Goal: Task Accomplishment & Management: Manage account settings

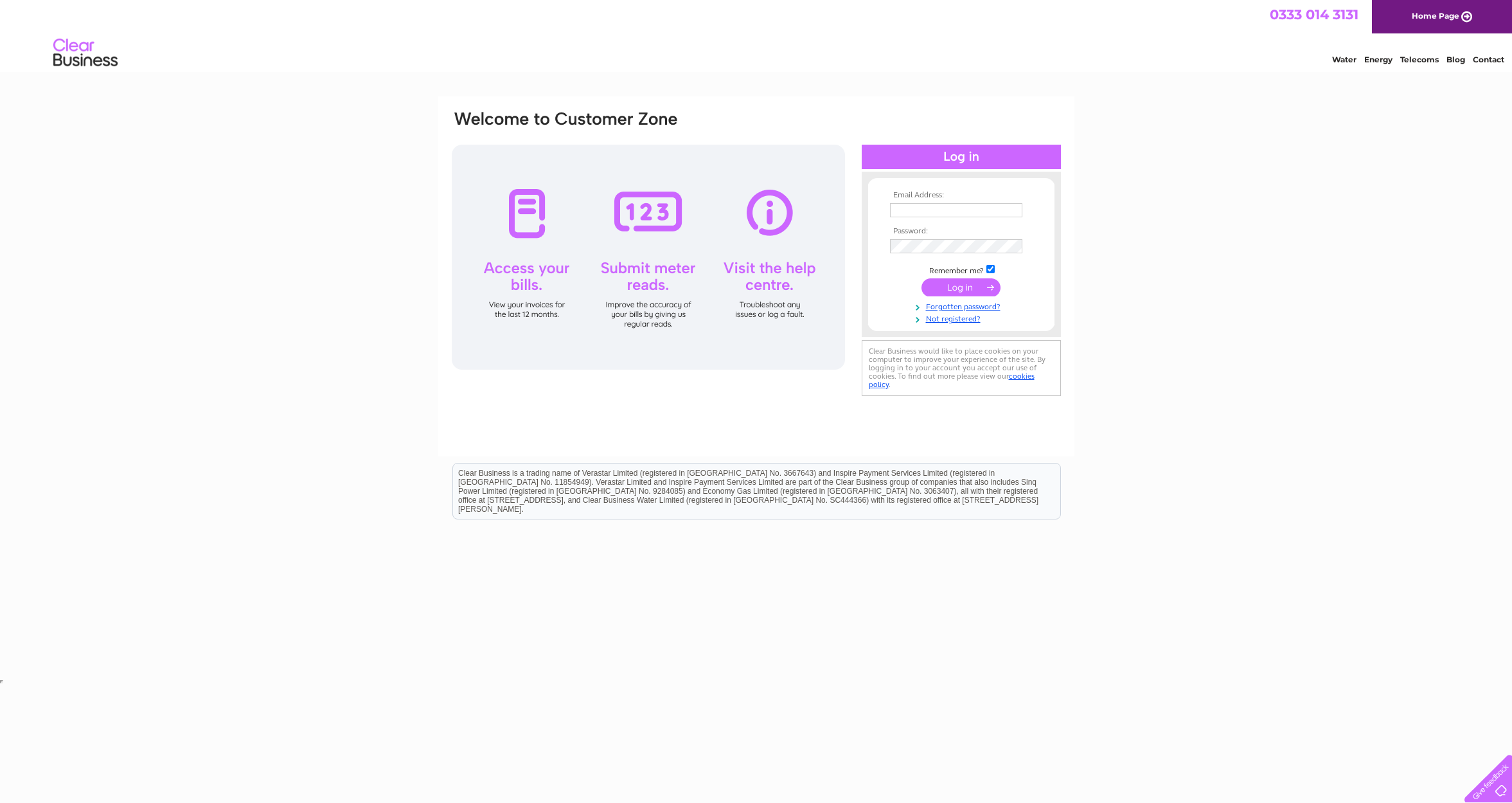
click at [951, 210] on input "text" at bounding box center [955, 210] width 132 height 14
type input "[EMAIL_ADDRESS][DOMAIN_NAME]"
click at [921, 280] on input "submit" at bounding box center [960, 288] width 79 height 18
click at [950, 317] on link "Forgotten password?" at bounding box center [962, 317] width 145 height 12
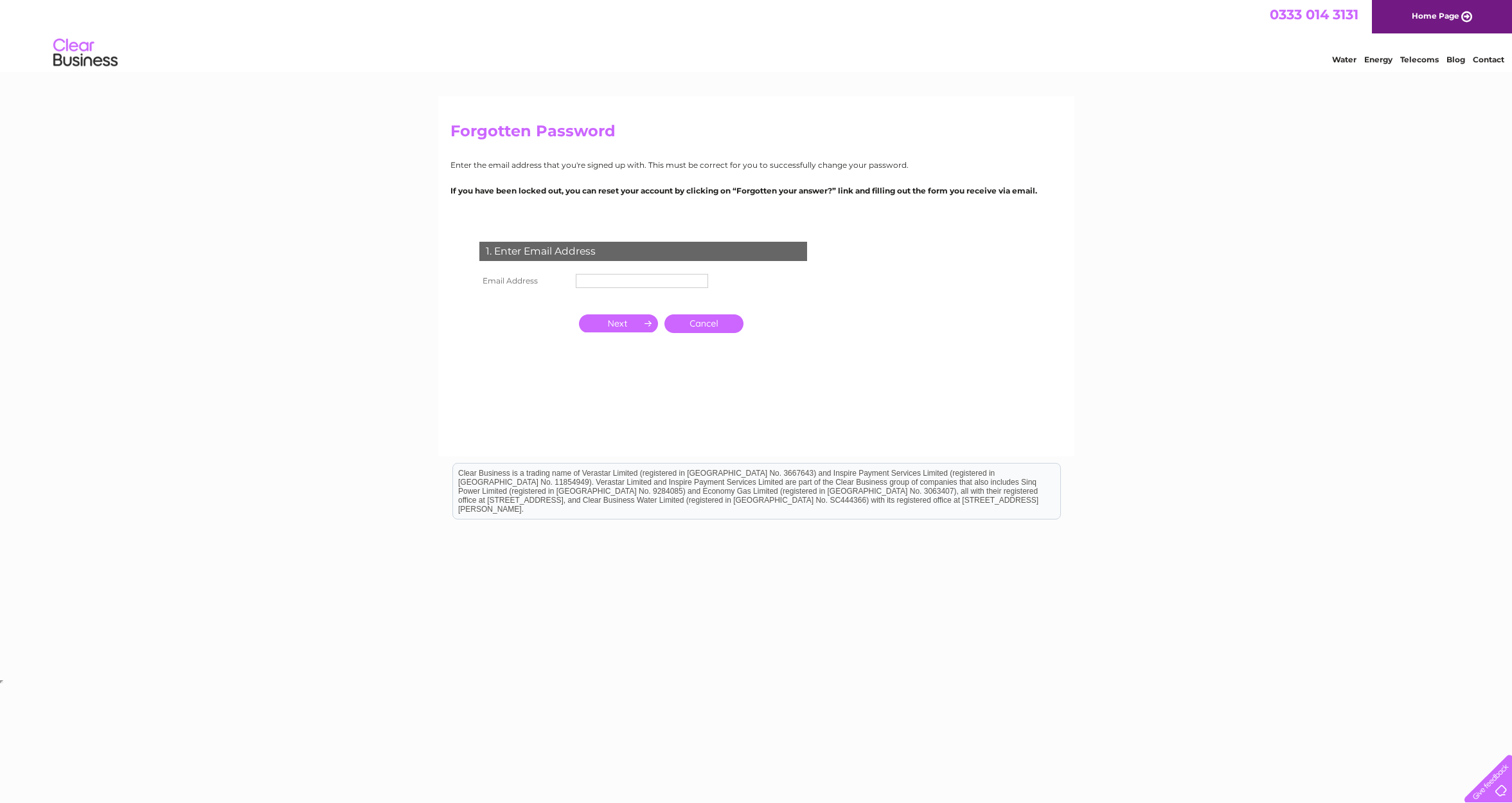
click at [652, 277] on input "text" at bounding box center [641, 281] width 132 height 14
type input "rik_r@hotmail.co.uk"
click at [625, 325] on input "button" at bounding box center [618, 324] width 79 height 18
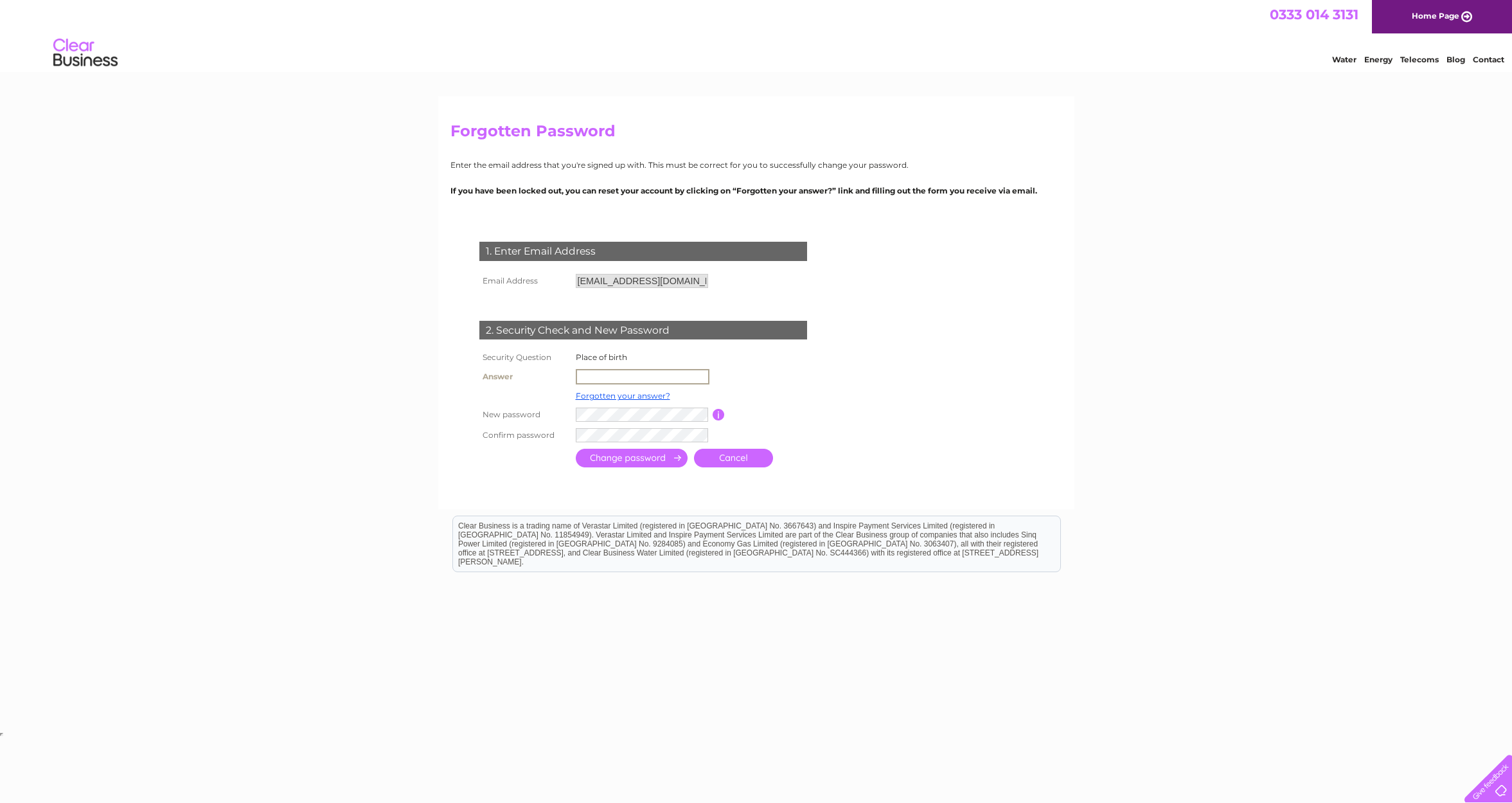
click at [602, 378] on input "text" at bounding box center [641, 377] width 133 height 16
type input "Srilanka"
click at [625, 462] on input "submit" at bounding box center [631, 458] width 112 height 19
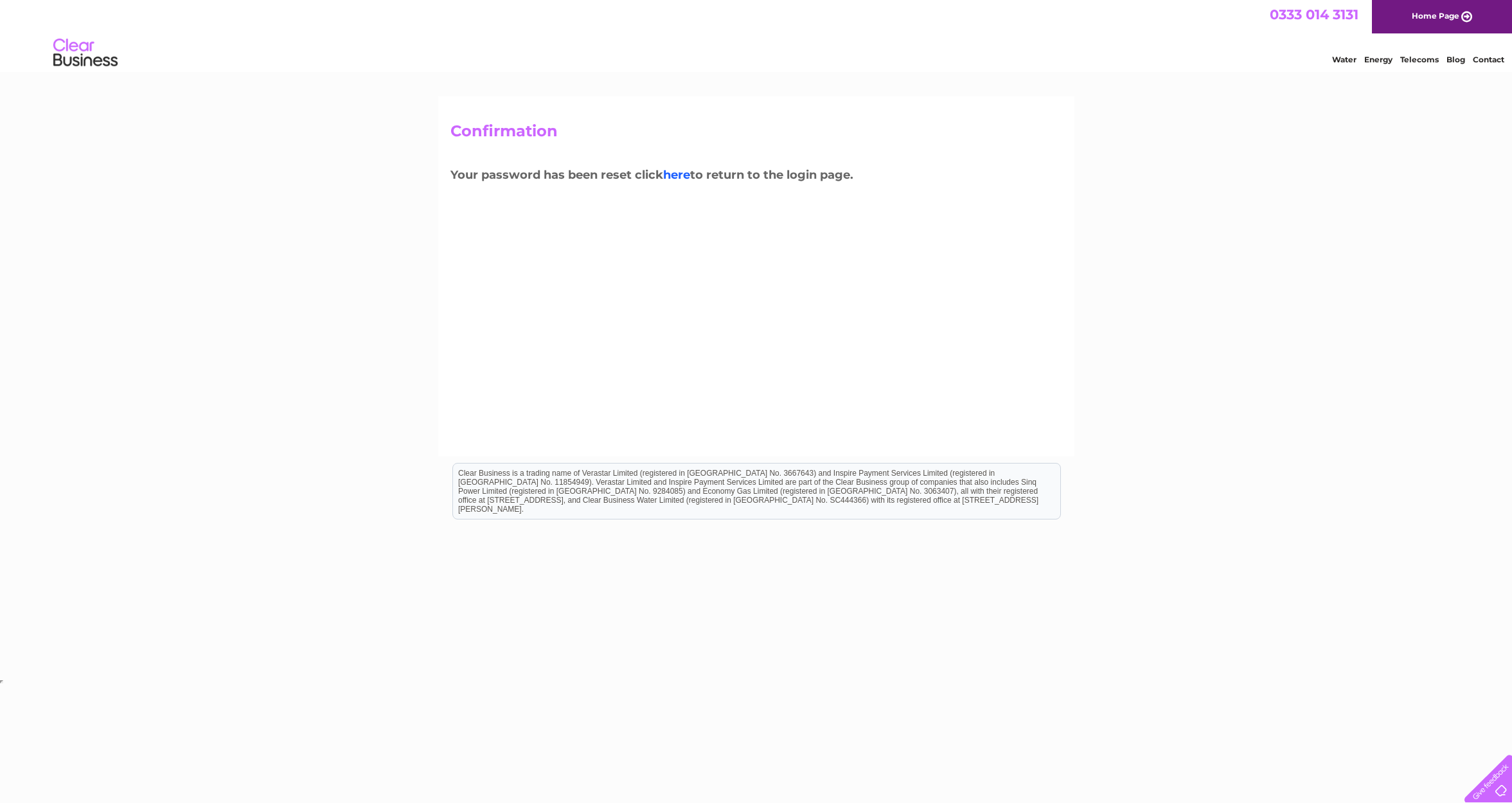
click at [682, 173] on link "here" at bounding box center [676, 174] width 27 height 14
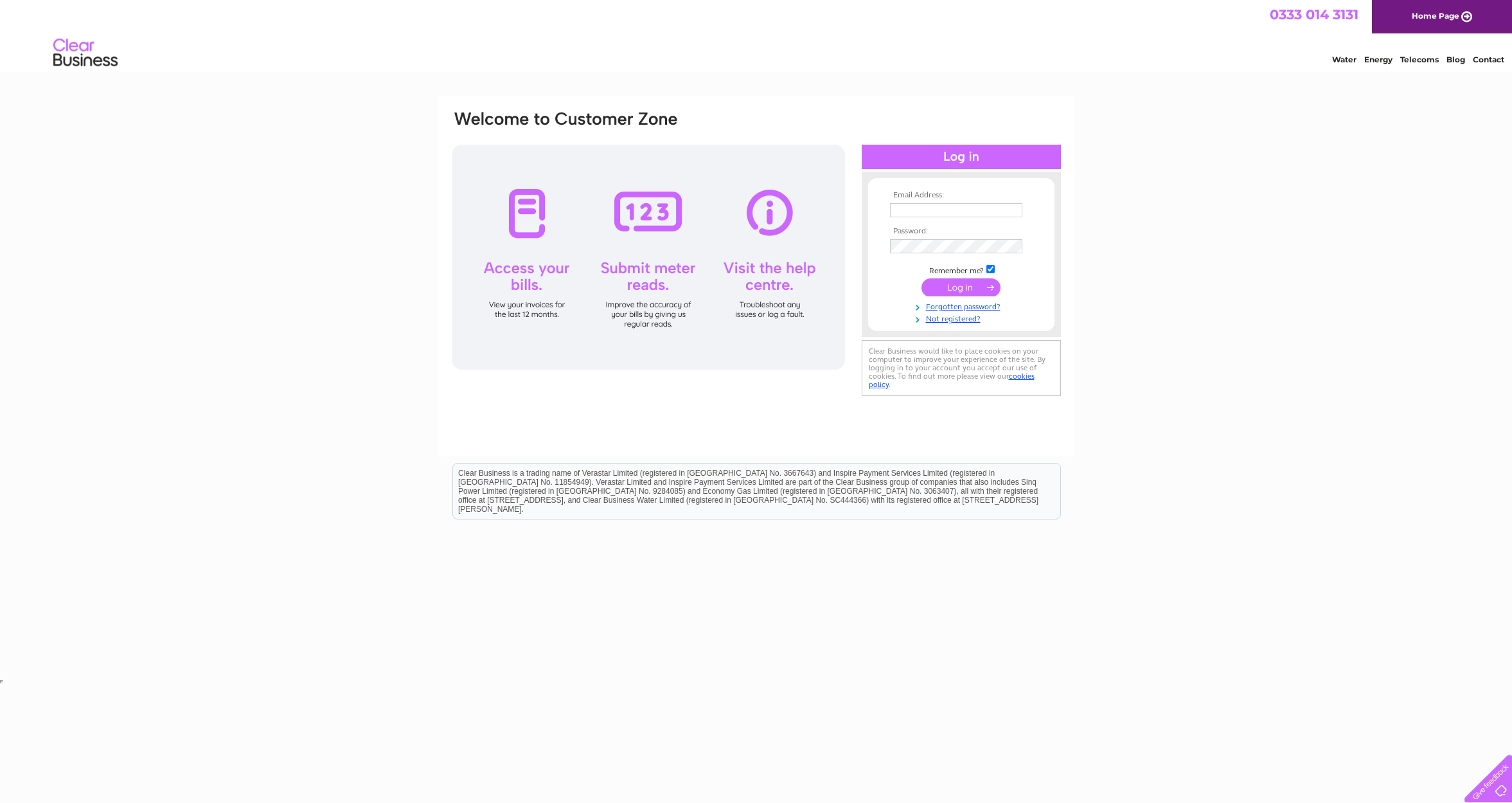
click at [890, 209] on input "text" at bounding box center [955, 210] width 132 height 14
type input "[EMAIL_ADDRESS][DOMAIN_NAME]"
click at [991, 268] on input "checkbox" at bounding box center [990, 270] width 8 height 8
checkbox input "false"
click at [969, 285] on input "submit" at bounding box center [960, 286] width 79 height 18
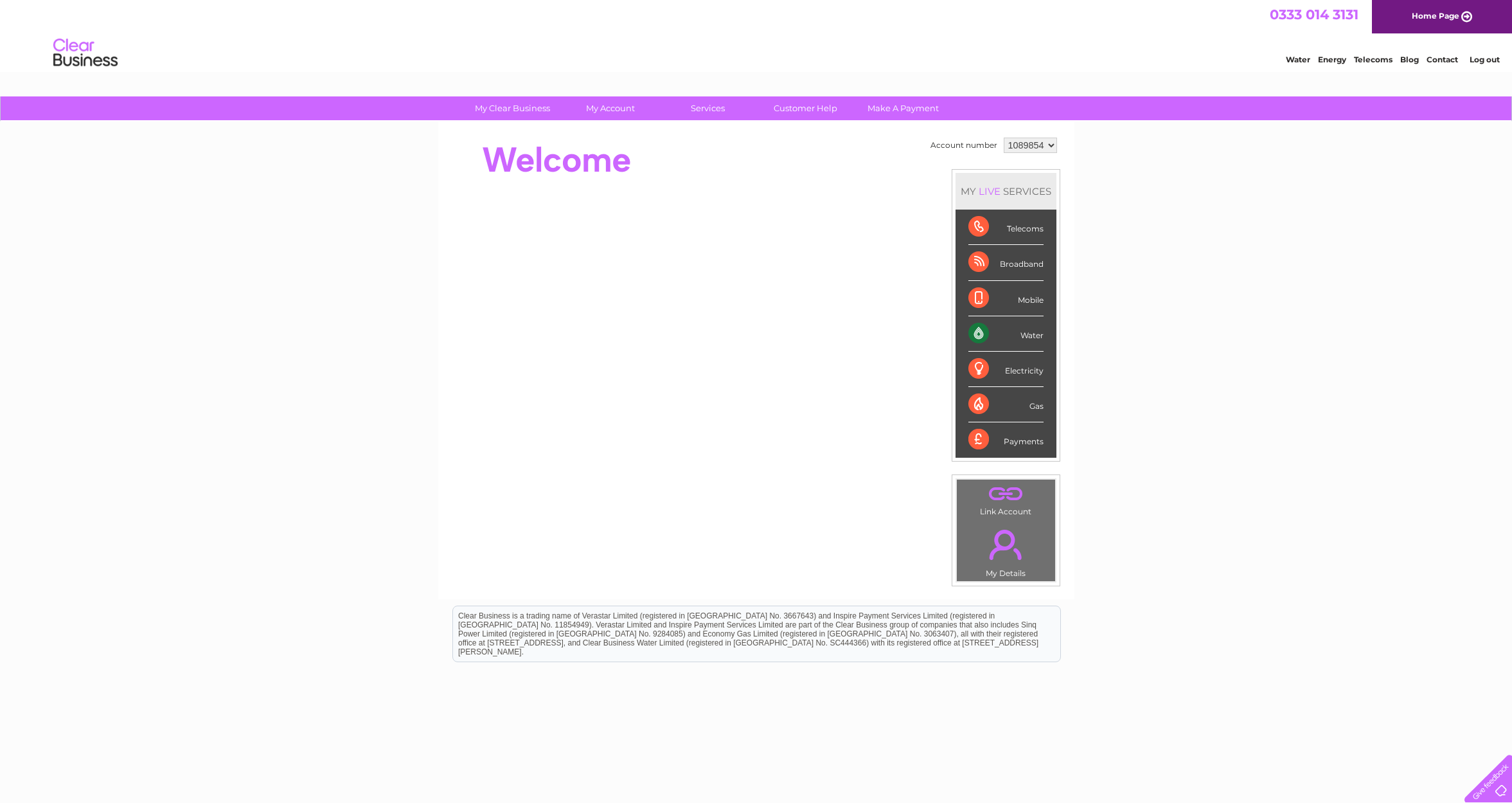
click at [1035, 334] on div "Water" at bounding box center [1006, 334] width 76 height 35
click at [984, 335] on div "Water" at bounding box center [1006, 334] width 76 height 35
click at [983, 335] on div "Water" at bounding box center [1006, 334] width 76 height 35
click at [975, 334] on div "Water" at bounding box center [1006, 334] width 76 height 35
click at [1030, 334] on div "Water" at bounding box center [1006, 334] width 76 height 35
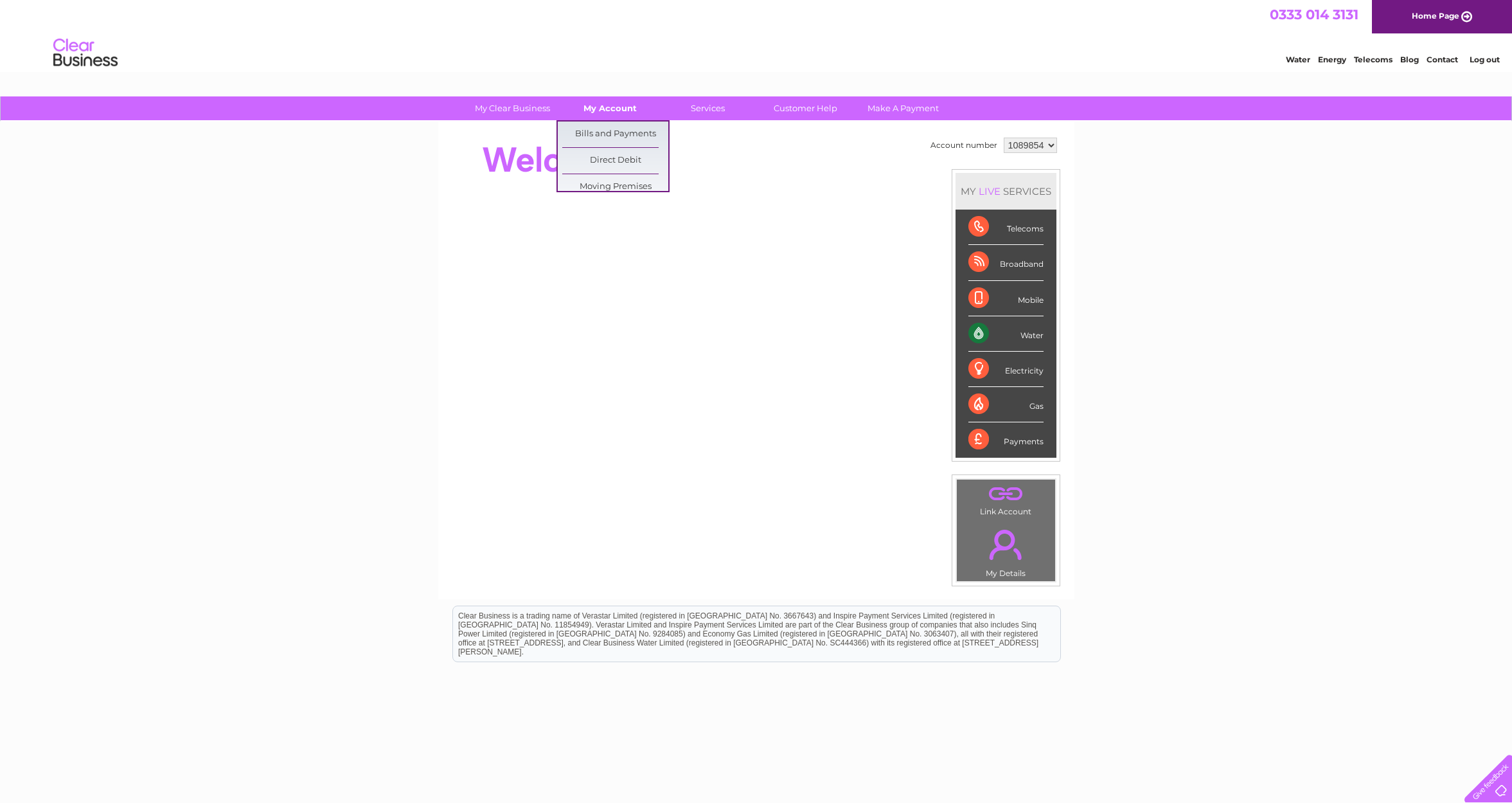
click at [621, 104] on link "My Account" at bounding box center [610, 107] width 106 height 23
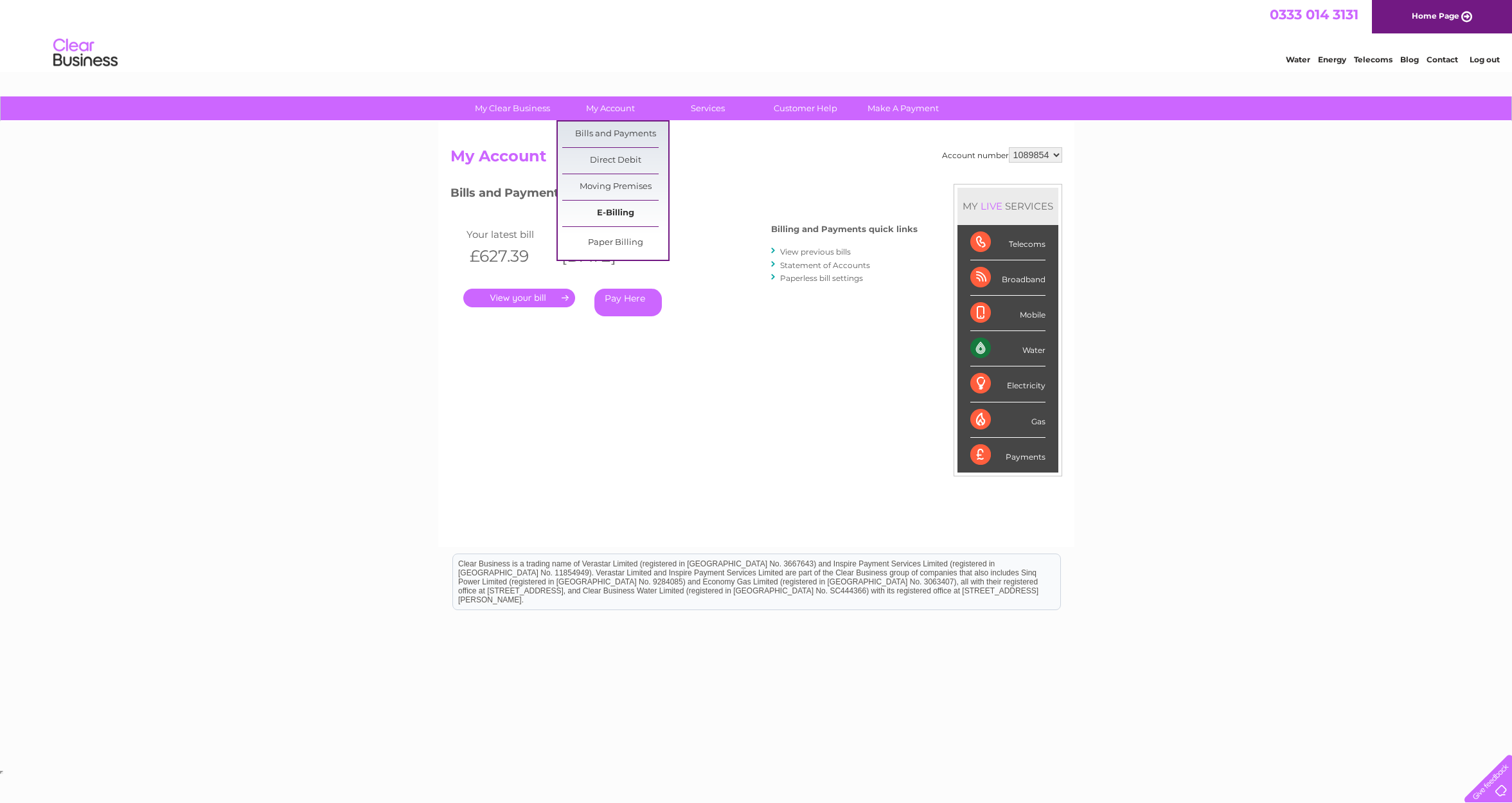
click at [607, 214] on link "E-Billing" at bounding box center [615, 214] width 106 height 26
click at [536, 298] on link "." at bounding box center [519, 298] width 112 height 19
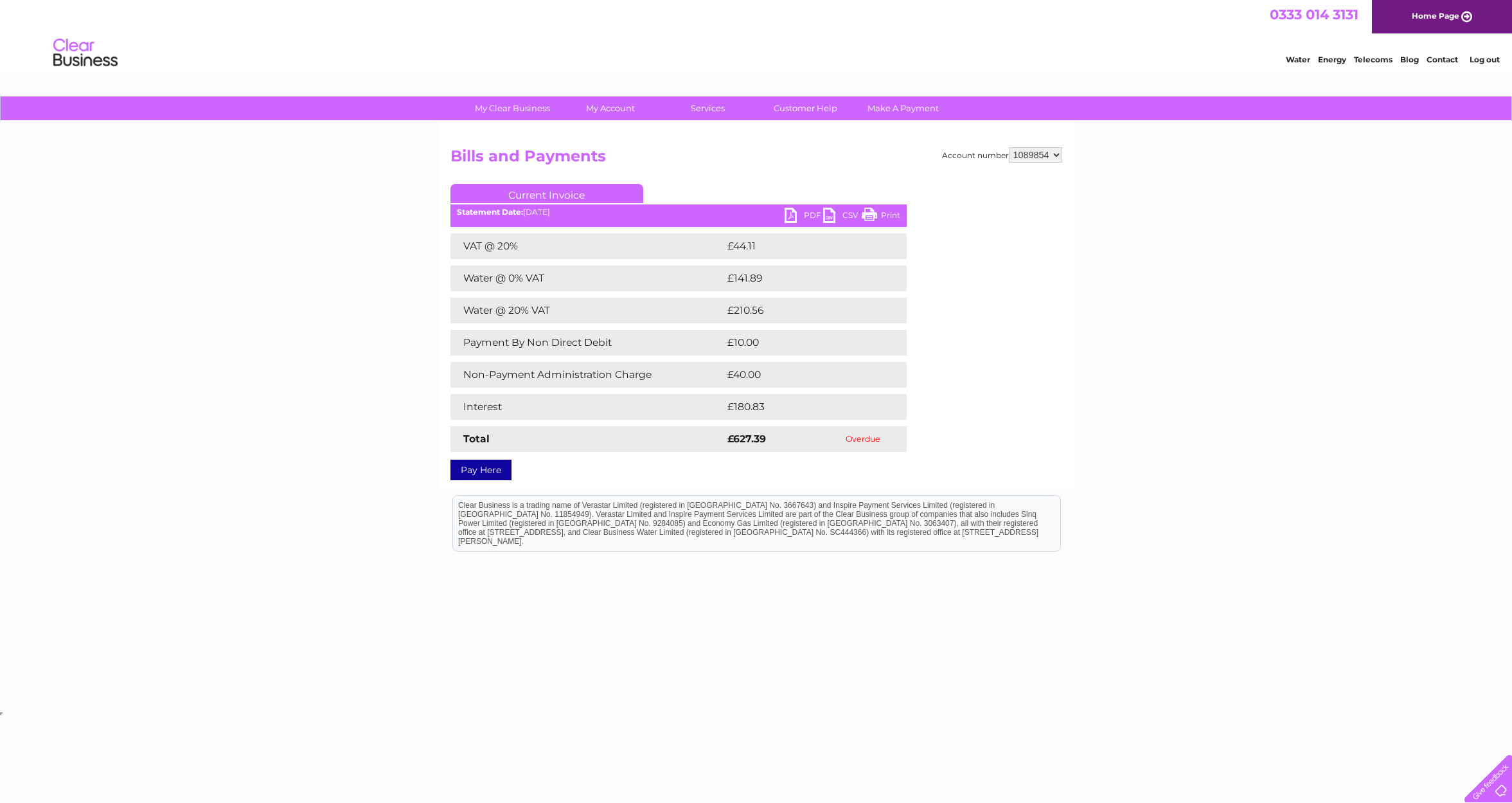
click at [803, 216] on link "PDF" at bounding box center [803, 217] width 38 height 19
click at [1299, 332] on div "My Clear Business Login Details My Details My Preferences Link Account My Accou…" at bounding box center [756, 402] width 1512 height 612
